Goal: Navigation & Orientation: Find specific page/section

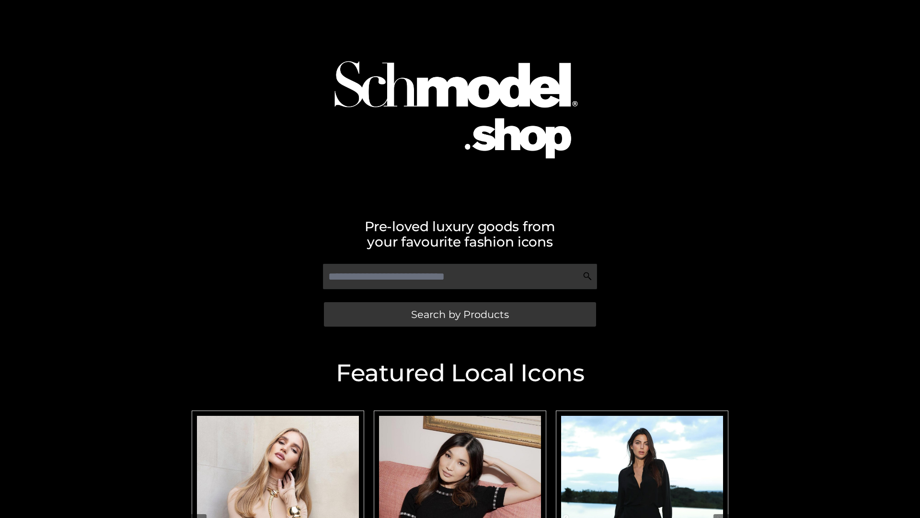
click at [460, 314] on span "Search by Products" at bounding box center [460, 314] width 98 height 10
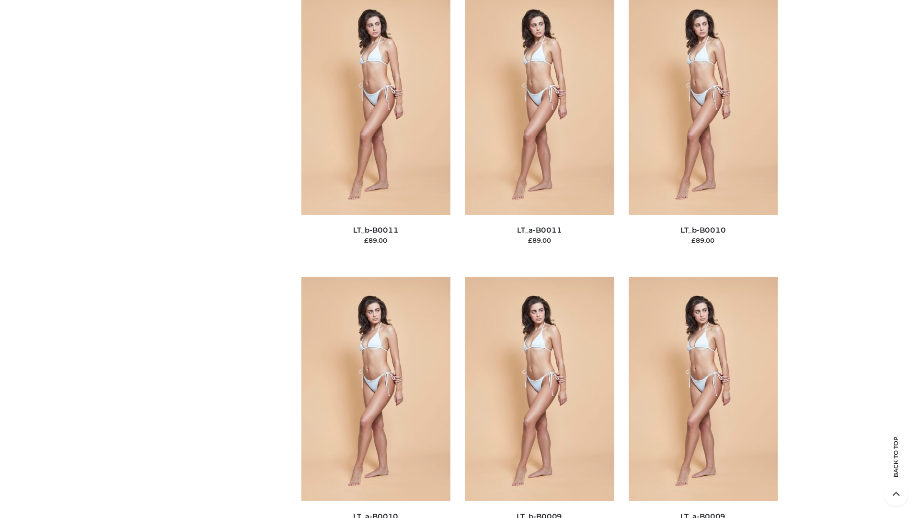
scroll to position [4304, 0]
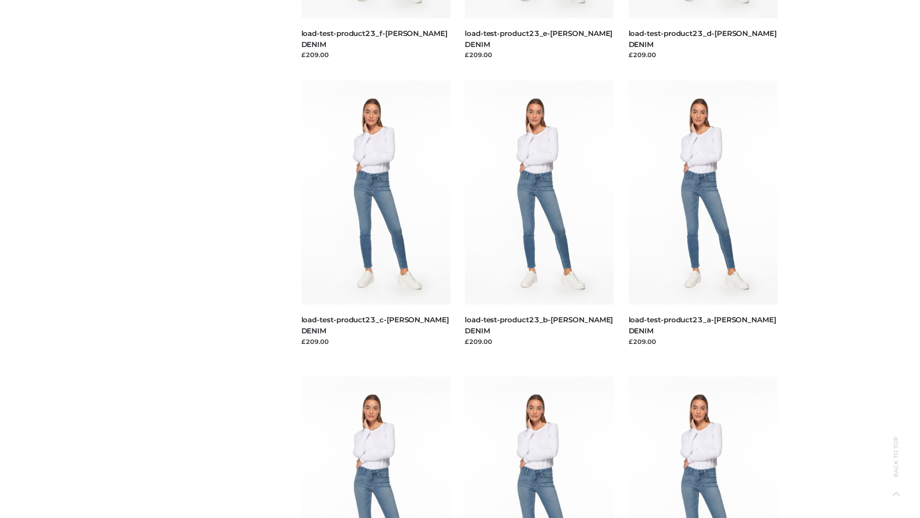
scroll to position [841, 0]
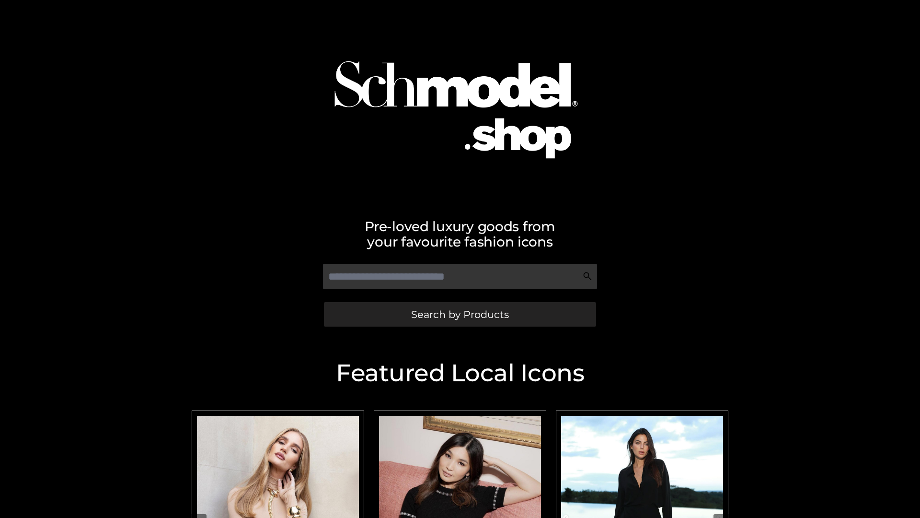
click at [460, 314] on span "Search by Products" at bounding box center [460, 314] width 98 height 10
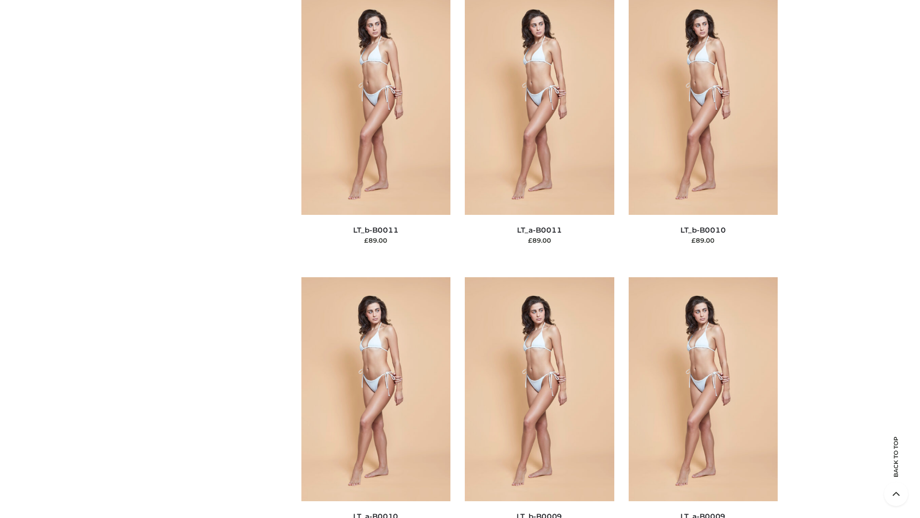
scroll to position [4304, 0]
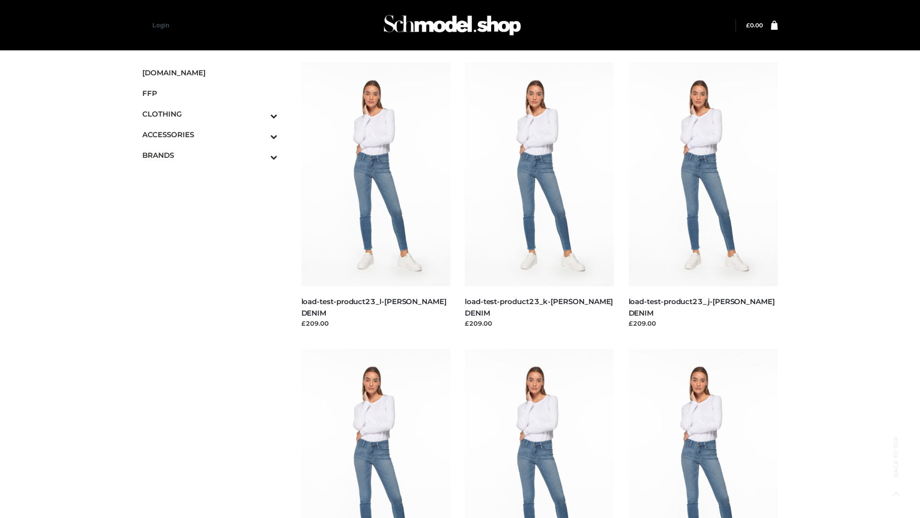
scroll to position [841, 0]
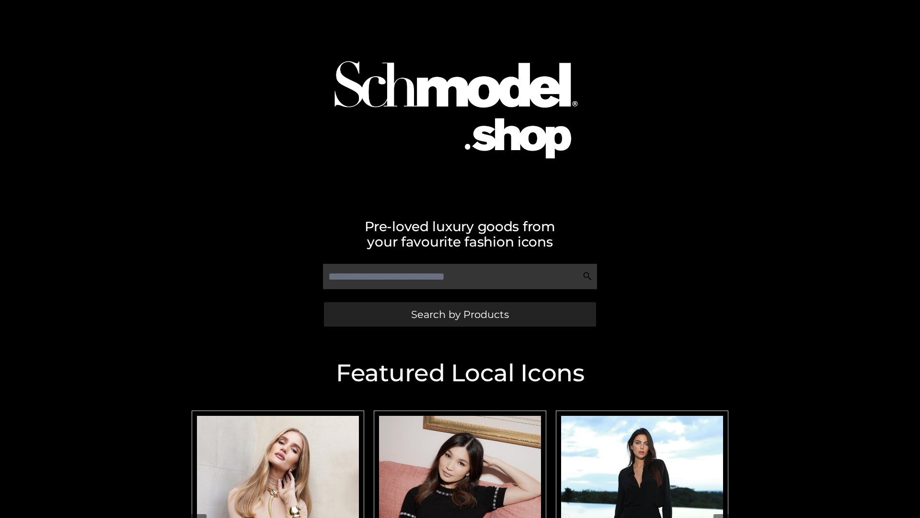
click at [460, 314] on span "Search by Products" at bounding box center [460, 314] width 98 height 10
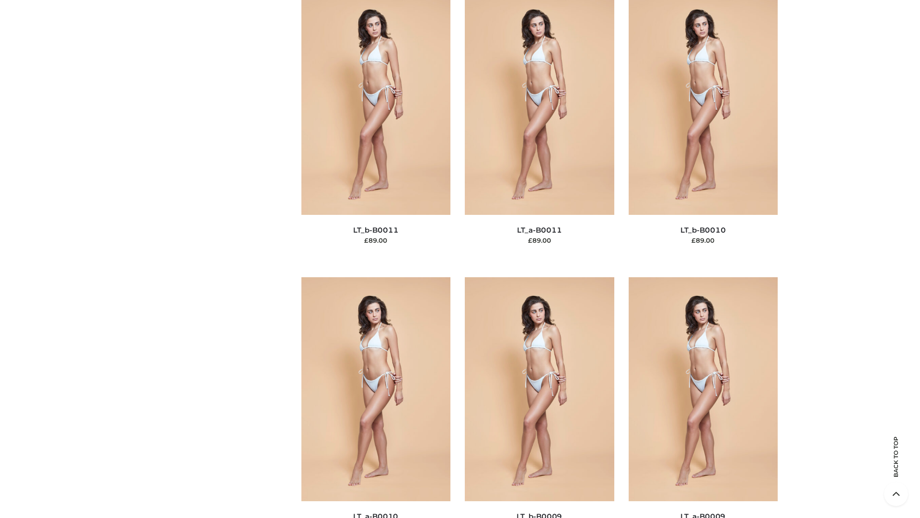
scroll to position [4304, 0]
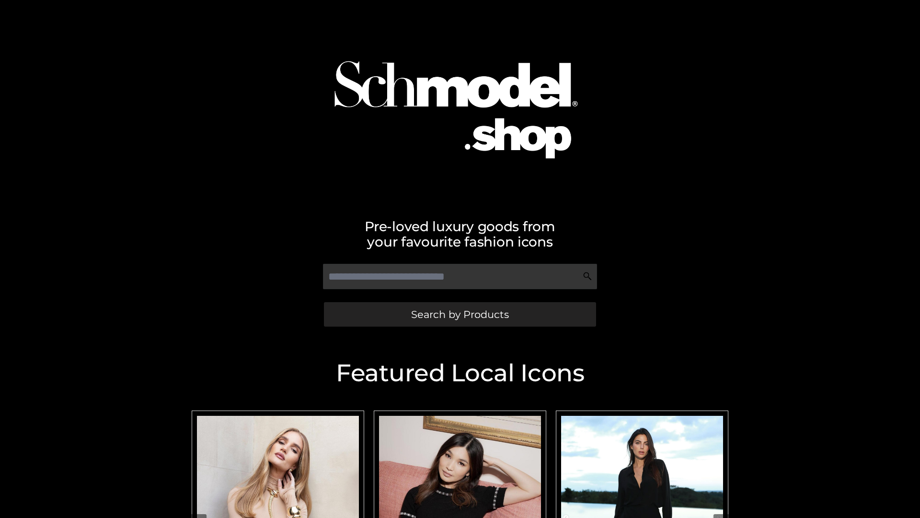
click at [460, 314] on span "Search by Products" at bounding box center [460, 314] width 98 height 10
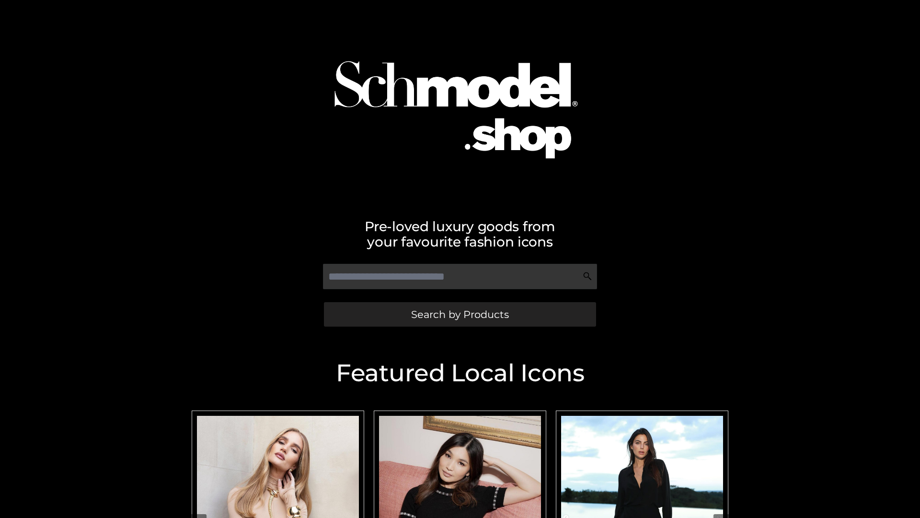
click at [460, 314] on span "Search by Products" at bounding box center [460, 314] width 98 height 10
